Goal: Task Accomplishment & Management: Use online tool/utility

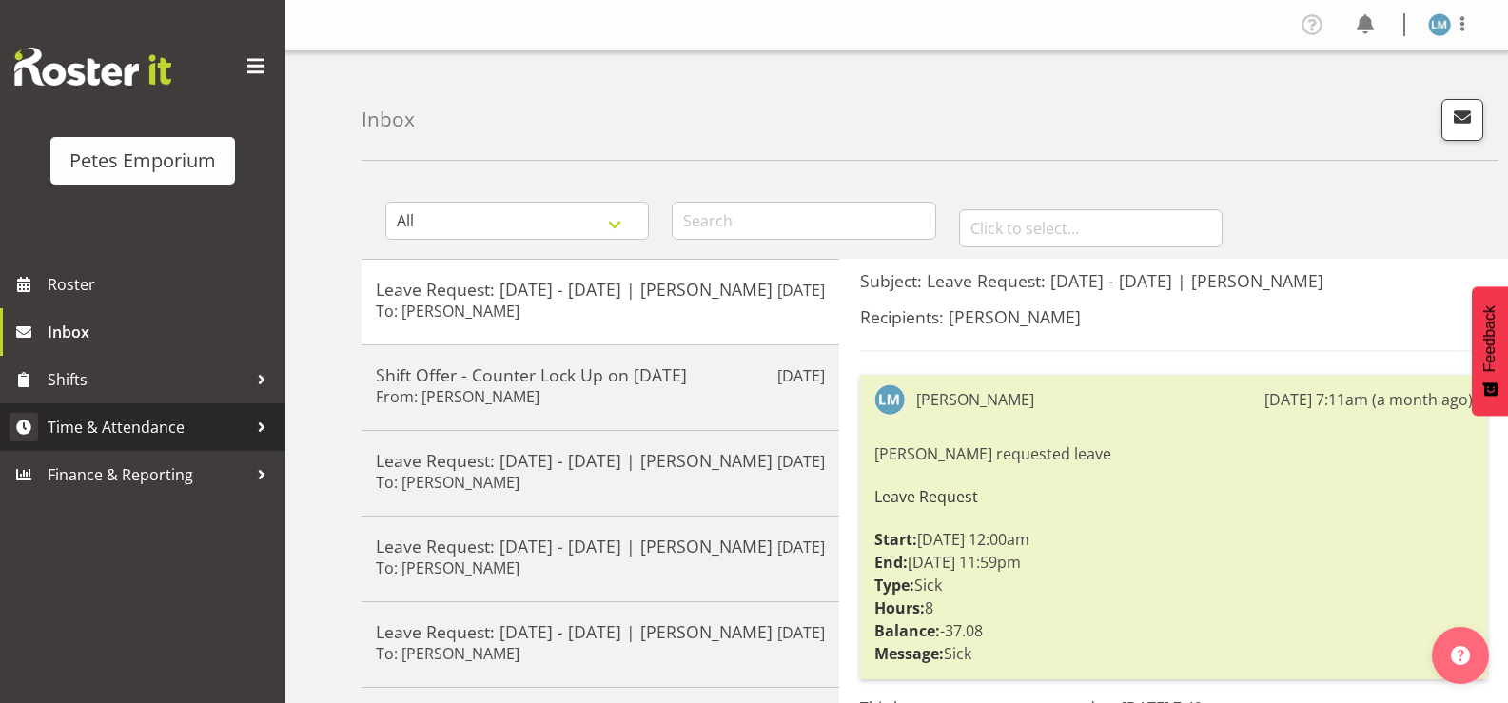
click at [187, 428] on span "Time & Attendance" at bounding box center [148, 427] width 200 height 29
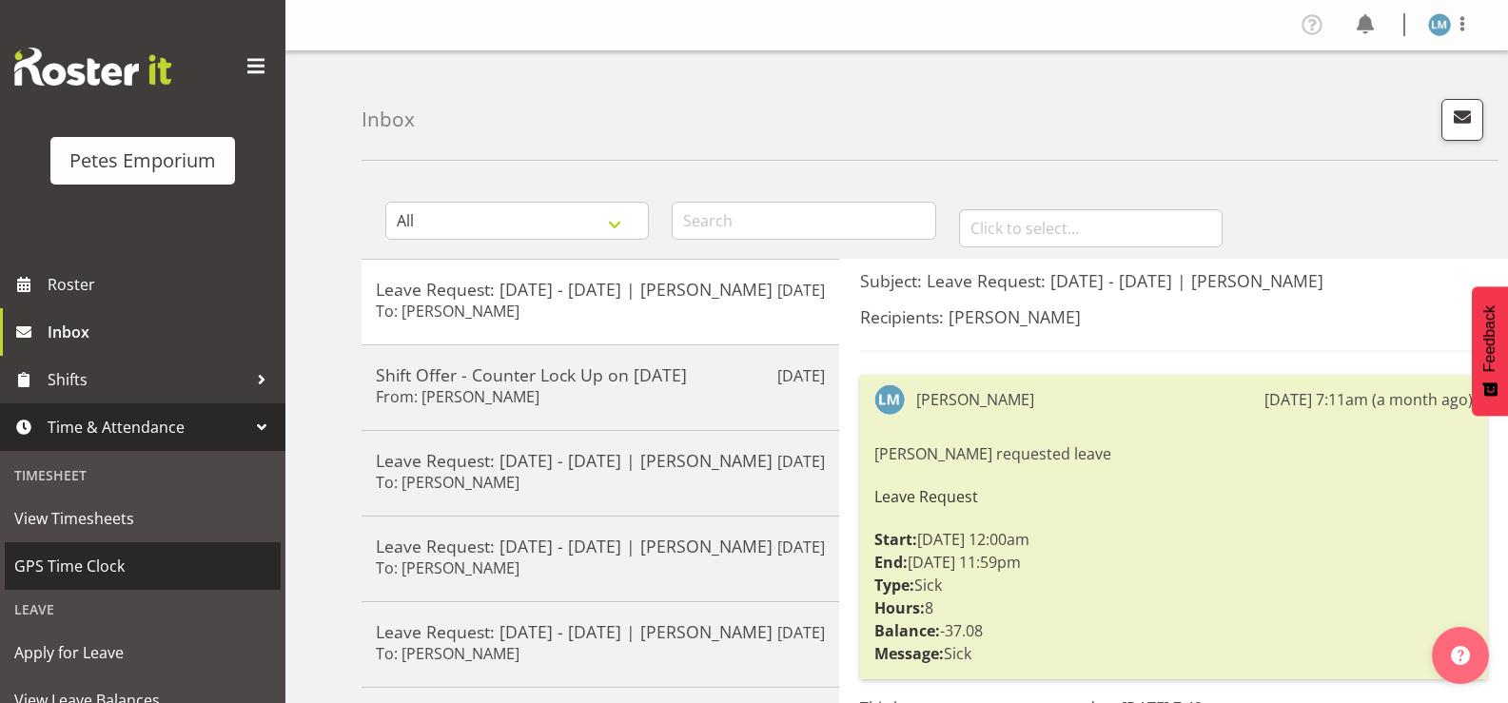
click at [149, 565] on span "GPS Time Clock" at bounding box center [142, 566] width 257 height 29
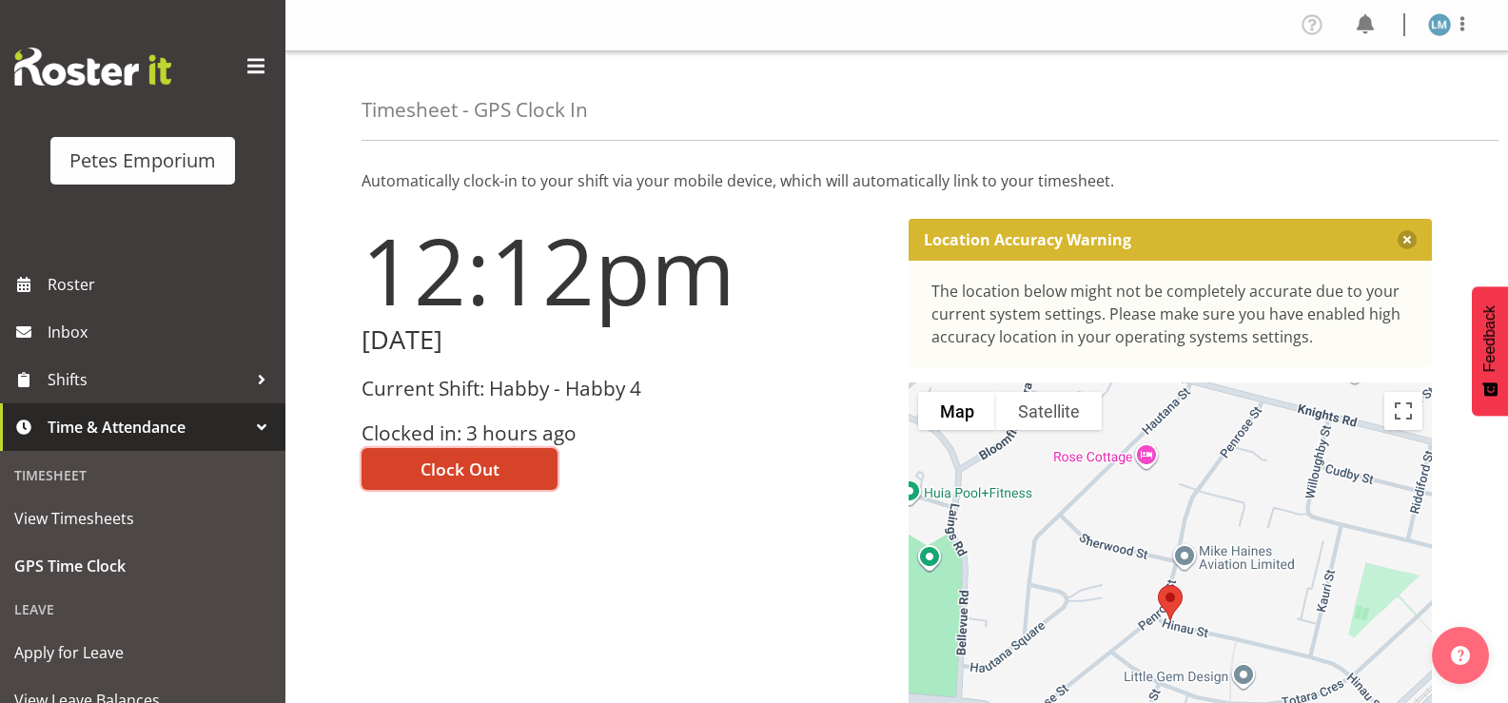
click at [487, 479] on span "Clock Out" at bounding box center [460, 469] width 79 height 25
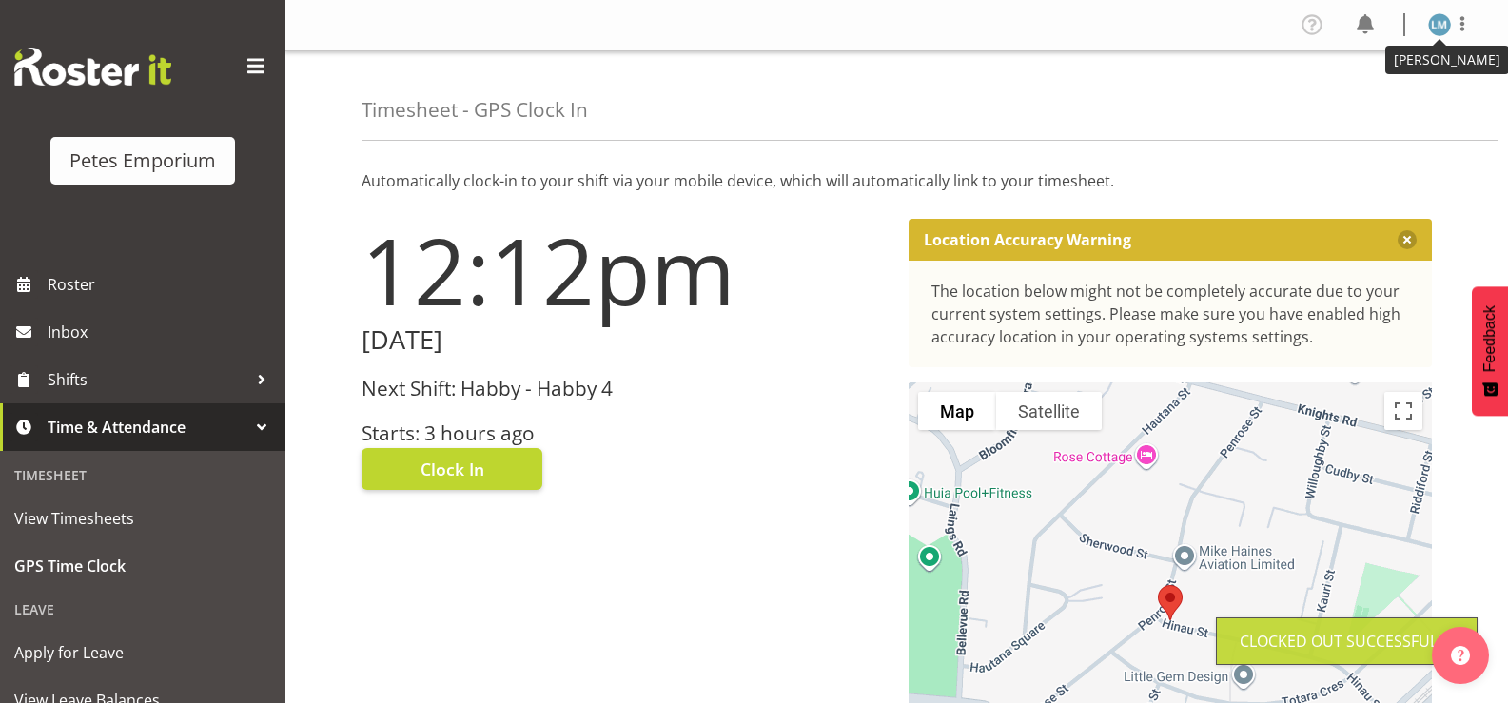
click at [1440, 23] on img at bounding box center [1439, 24] width 23 height 23
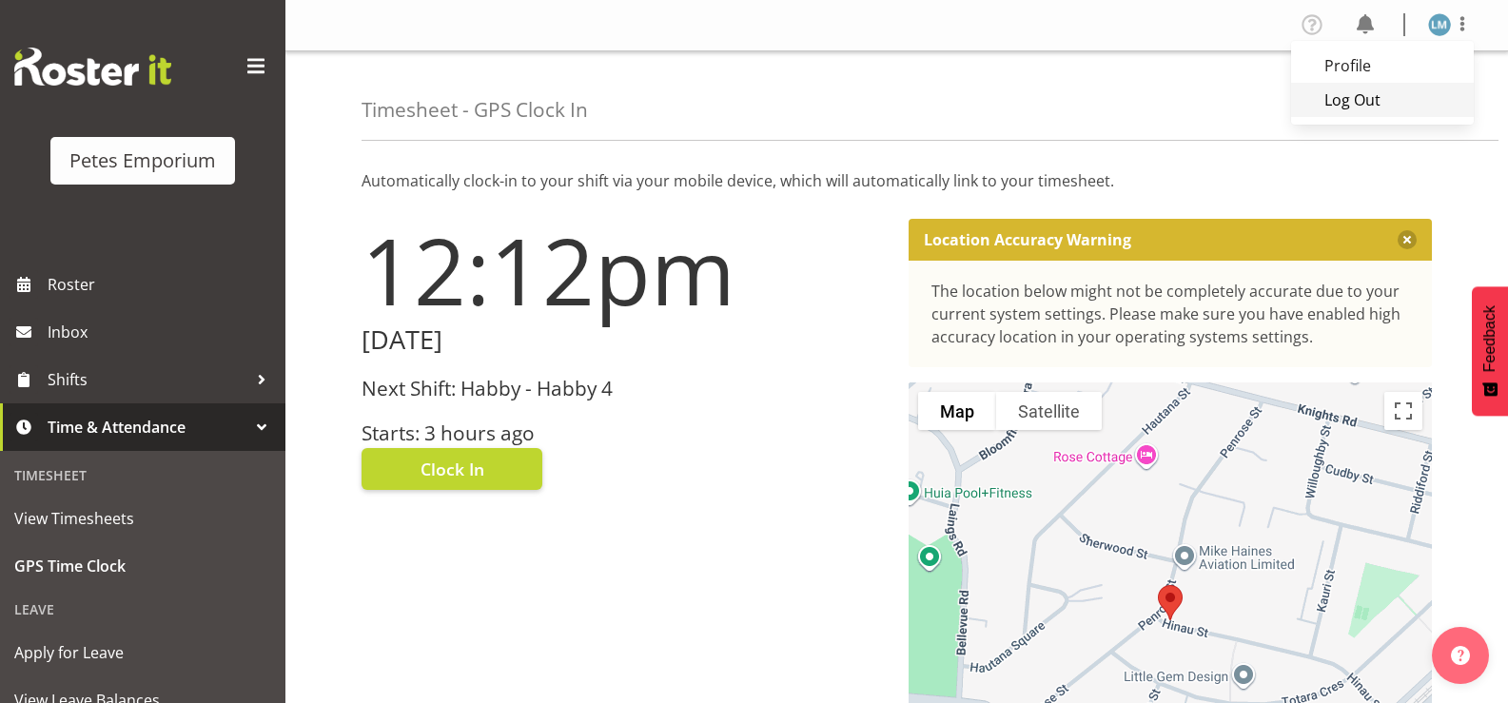
click at [1326, 98] on link "Log Out" at bounding box center [1382, 100] width 183 height 34
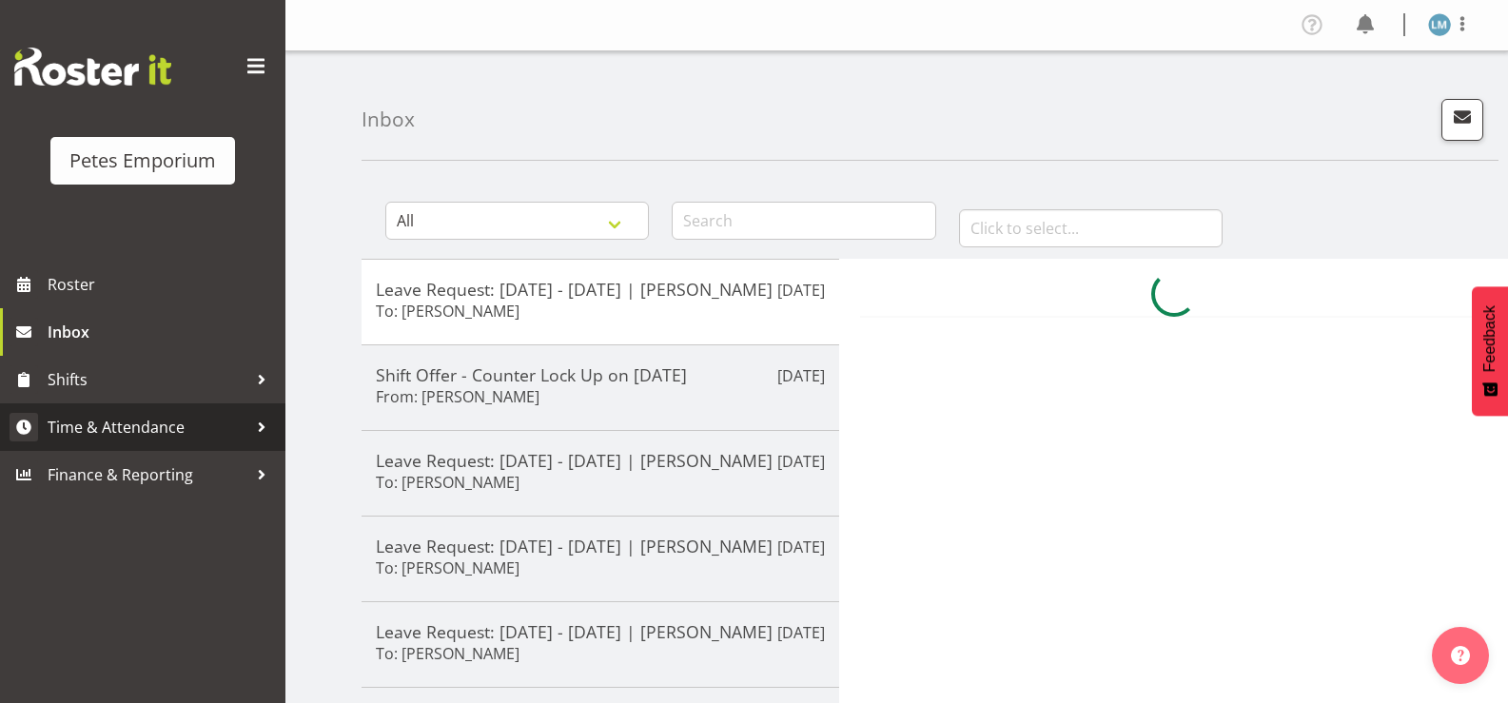
click at [195, 437] on span "Time & Attendance" at bounding box center [148, 427] width 200 height 29
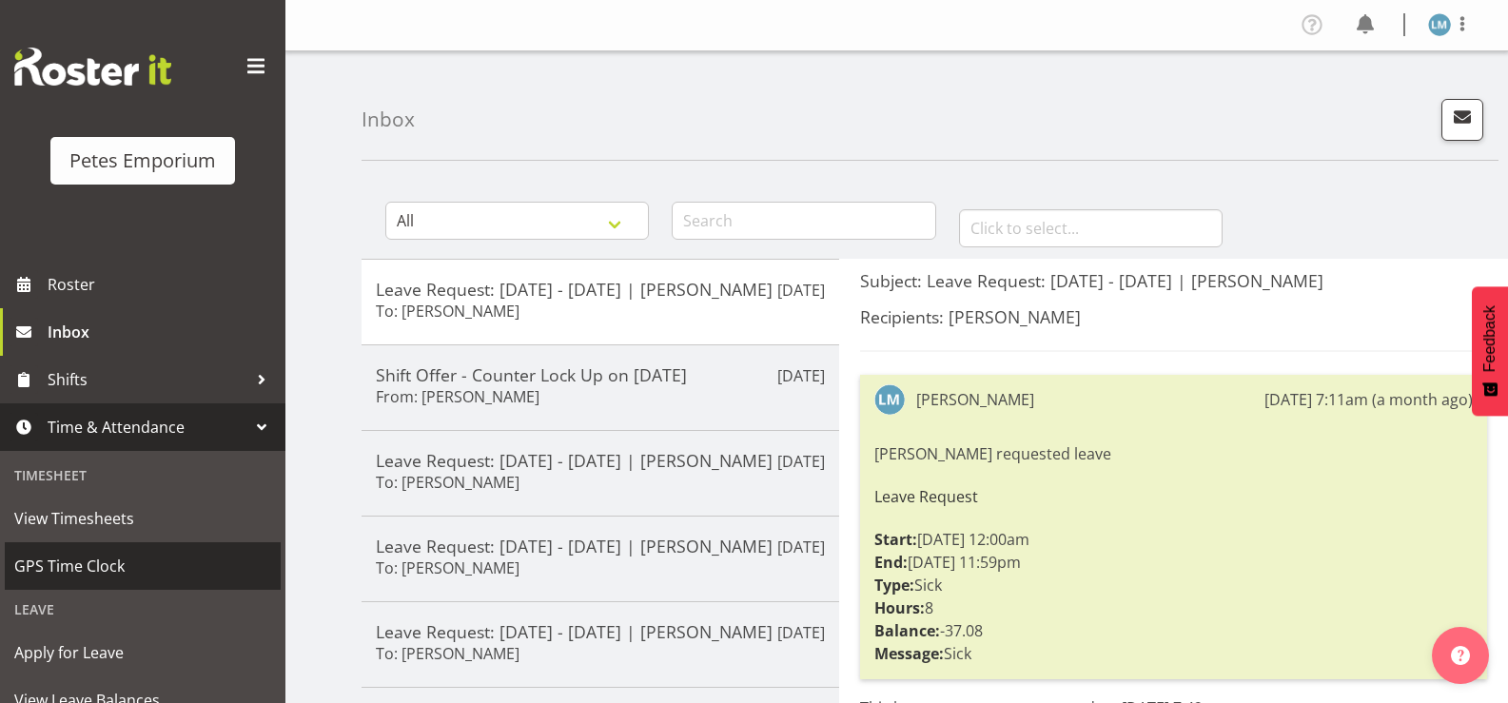
click at [176, 557] on span "GPS Time Clock" at bounding box center [142, 566] width 257 height 29
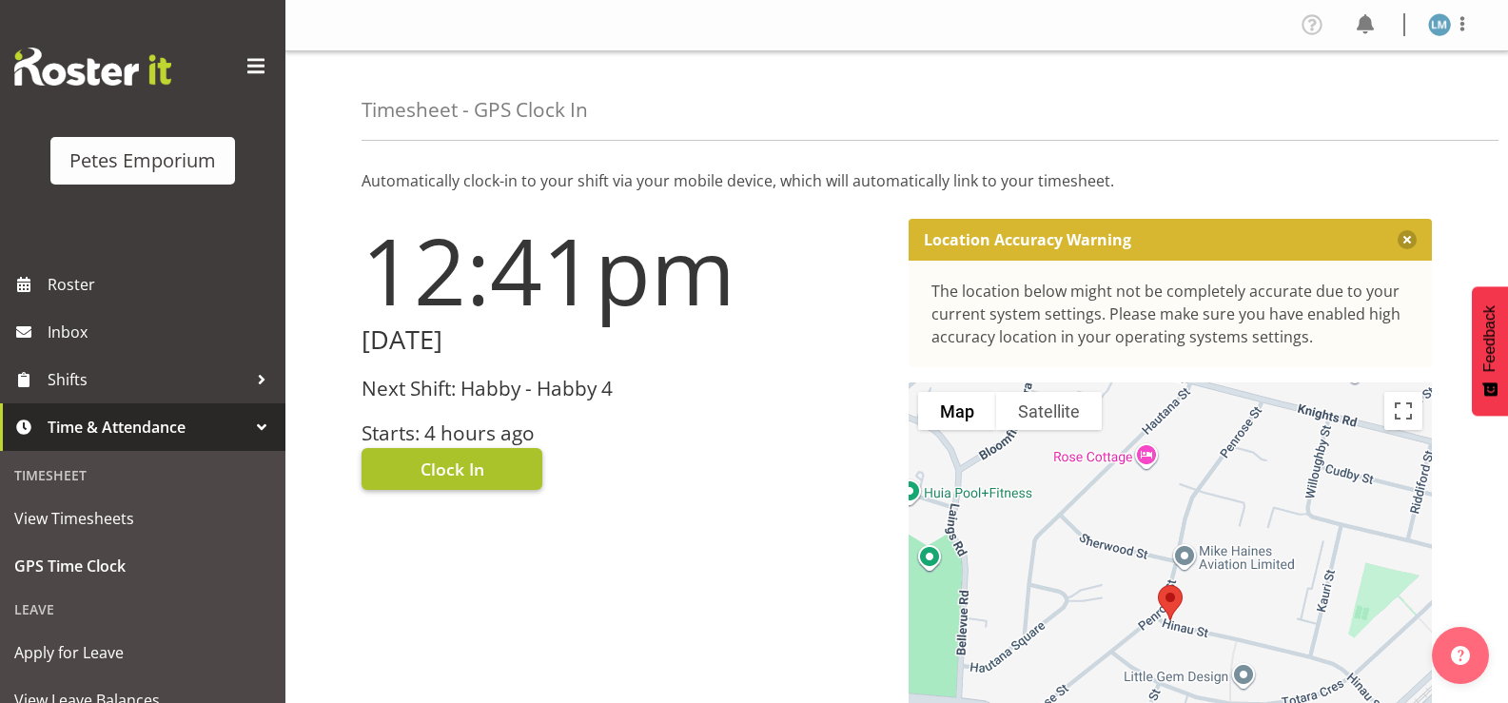
click at [451, 461] on span "Clock In" at bounding box center [453, 469] width 64 height 25
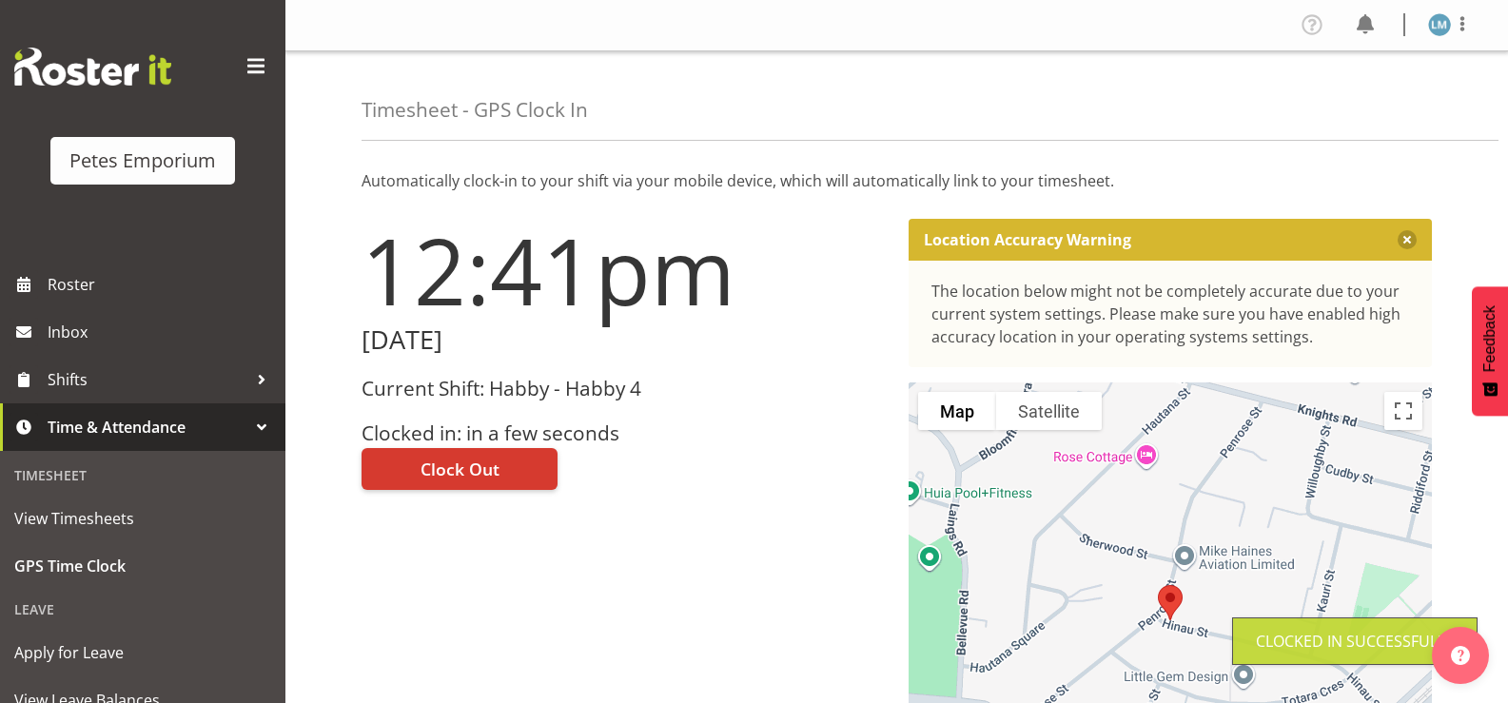
click at [1442, 26] on img at bounding box center [1439, 24] width 23 height 23
click at [1369, 105] on link "Log Out" at bounding box center [1382, 100] width 183 height 34
